Goal: Task Accomplishment & Management: Use online tool/utility

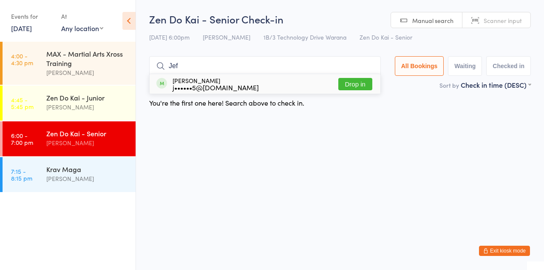
type input "Jef"
click at [367, 86] on button "Drop in" at bounding box center [355, 84] width 34 height 12
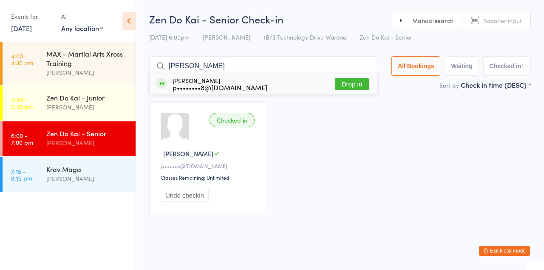
type input "[PERSON_NAME]"
click at [361, 85] on button "Drop in" at bounding box center [352, 84] width 34 height 12
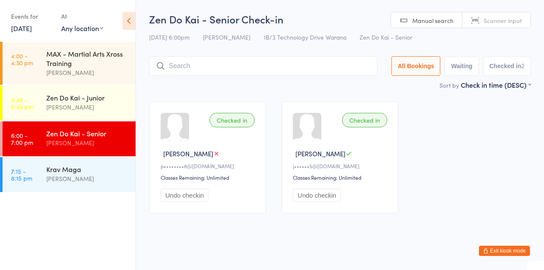
click at [81, 141] on div "[PERSON_NAME]" at bounding box center [87, 143] width 82 height 10
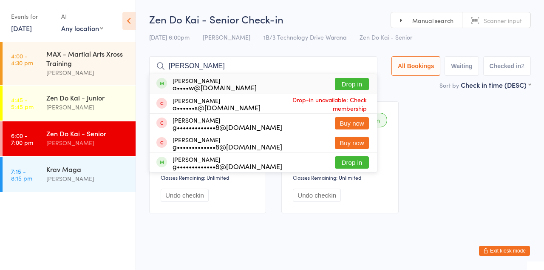
type input "[PERSON_NAME]"
click at [363, 88] on button "Drop in" at bounding box center [352, 84] width 34 height 12
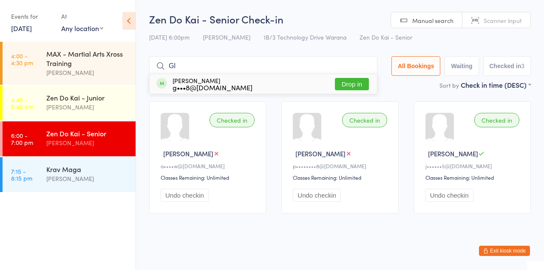
type input "Gl"
click at [360, 86] on button "Drop in" at bounding box center [352, 84] width 34 height 12
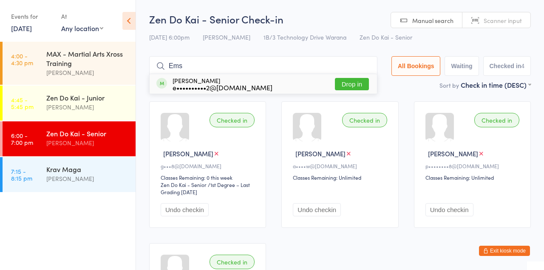
type input "Ems"
click at [308, 81] on div "[PERSON_NAME] e••••••••••2@[DOMAIN_NAME] Drop in" at bounding box center [263, 84] width 227 height 20
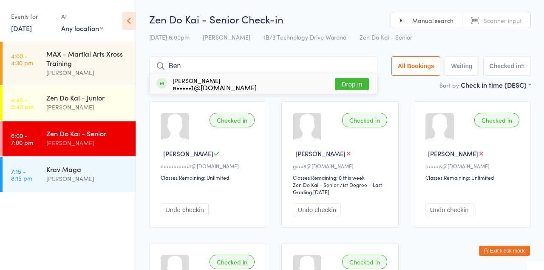
type input "Ben"
click at [360, 87] on button "Drop in" at bounding box center [352, 84] width 34 height 12
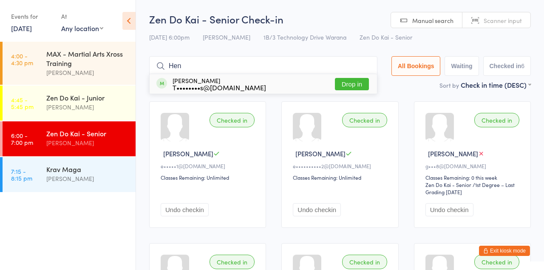
type input "Hen"
click at [357, 86] on button "Drop in" at bounding box center [352, 84] width 34 height 12
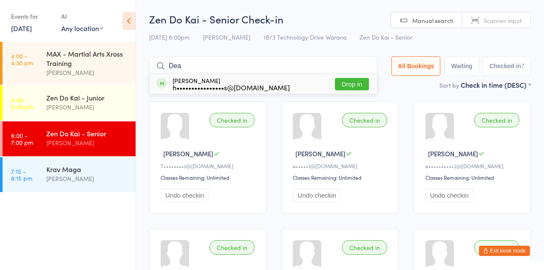
type input "Dea"
click at [360, 88] on button "Drop in" at bounding box center [352, 84] width 34 height 12
